Goal: Check status: Check status

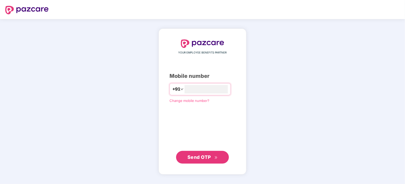
type input "**********"
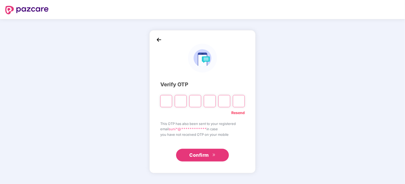
type input "*"
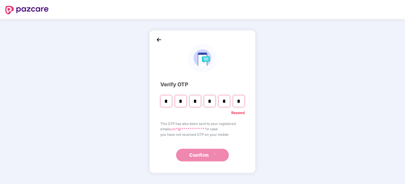
type input "*"
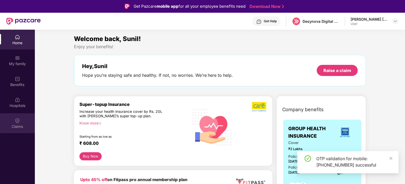
click at [21, 126] on div "Claims" at bounding box center [17, 126] width 35 height 5
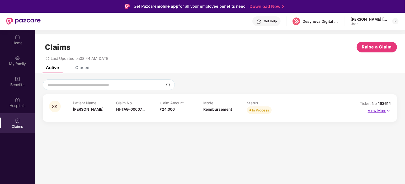
click at [376, 110] on p "View More" at bounding box center [379, 109] width 23 height 7
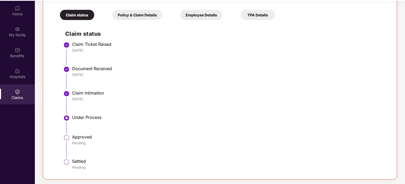
scroll to position [30, 0]
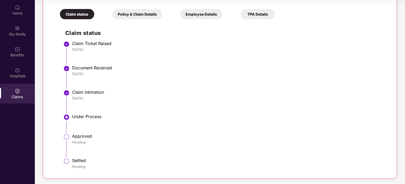
click at [145, 11] on div "Policy & Claim Details" at bounding box center [138, 14] width 50 height 10
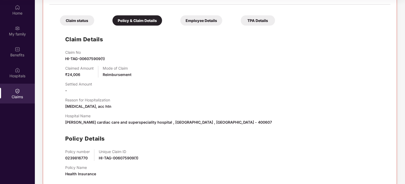
scroll to position [115, 0]
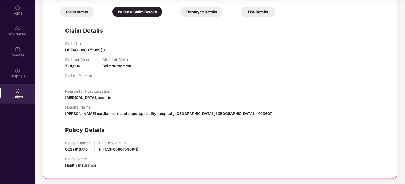
click at [211, 9] on div "Employee Details" at bounding box center [201, 12] width 42 height 10
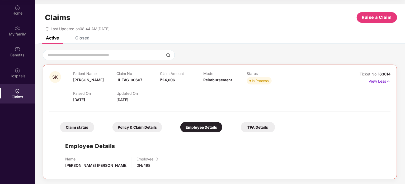
scroll to position [0, 0]
click at [90, 38] on div "Active Closed" at bounding box center [220, 39] width 370 height 7
click at [86, 38] on div "Closed" at bounding box center [82, 37] width 14 height 5
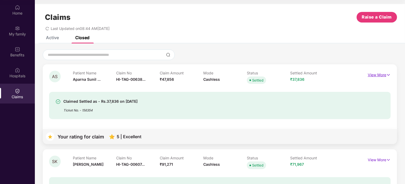
click at [377, 71] on p "View More" at bounding box center [379, 74] width 23 height 7
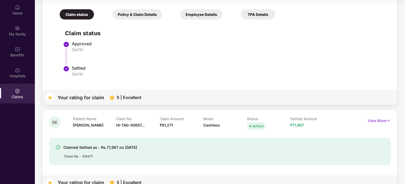
scroll to position [157, 0]
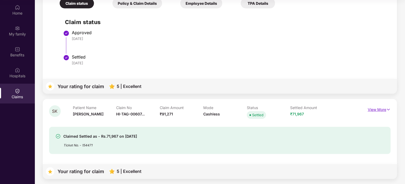
click at [377, 107] on p "View More" at bounding box center [379, 108] width 23 height 7
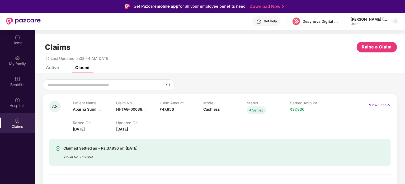
scroll to position [0, 0]
click at [397, 18] on div at bounding box center [396, 21] width 6 height 6
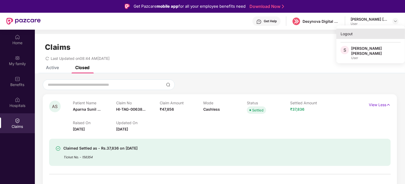
click at [352, 35] on div "Logout" at bounding box center [371, 34] width 69 height 10
